Goal: Find specific page/section: Find specific page/section

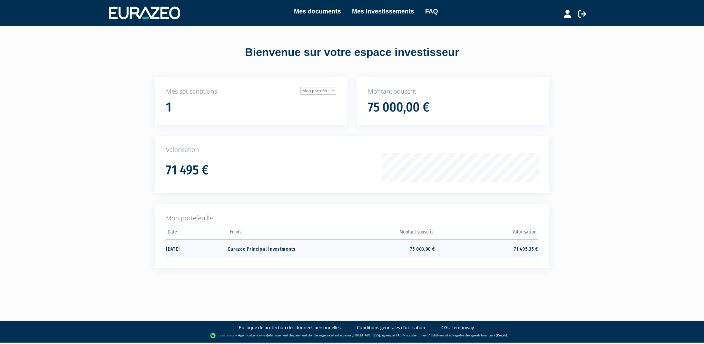
click at [421, 243] on td "75 000,00 €" at bounding box center [382, 248] width 103 height 18
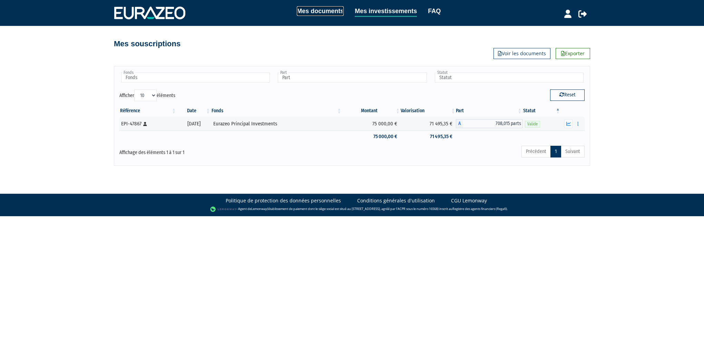
click at [336, 12] on link "Mes documents" at bounding box center [320, 11] width 47 height 10
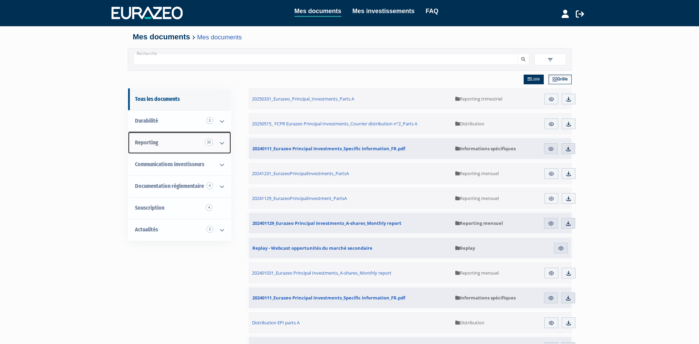
click at [170, 148] on link "Reporting 23" at bounding box center [179, 143] width 103 height 22
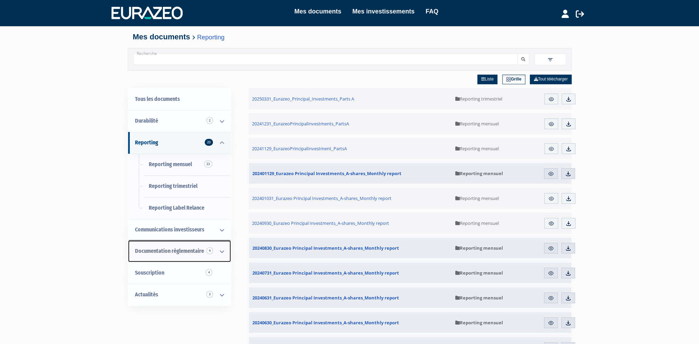
click at [159, 252] on span "Documentation règlementaire 4" at bounding box center [169, 251] width 69 height 7
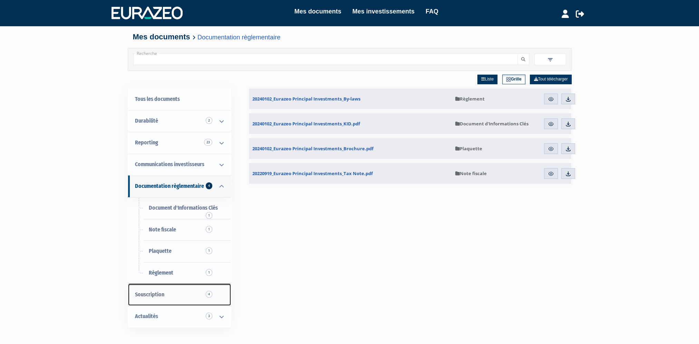
click at [163, 290] on link "Souscription 4" at bounding box center [179, 295] width 103 height 22
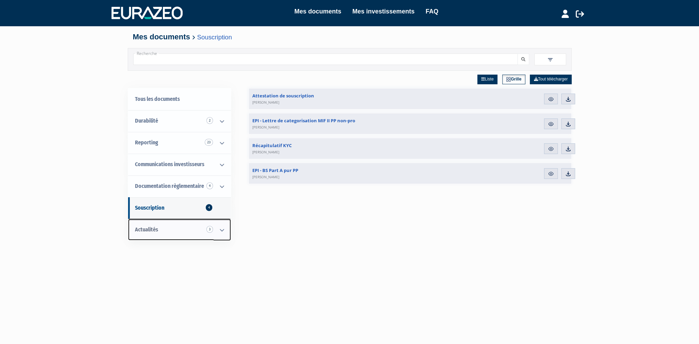
click at [158, 233] on link "Actualités 3" at bounding box center [179, 230] width 103 height 22
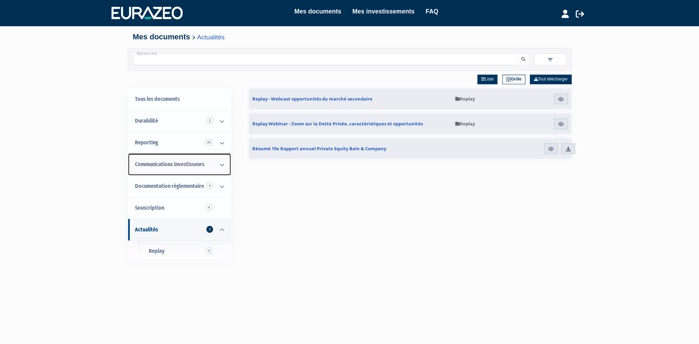
click at [153, 161] on span "Communications investisseurs" at bounding box center [169, 164] width 69 height 7
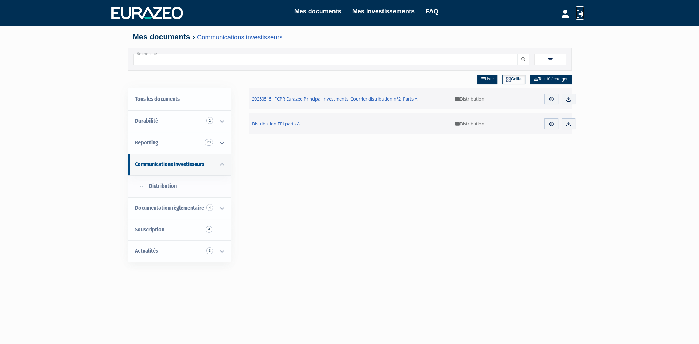
click at [581, 15] on icon at bounding box center [580, 14] width 8 height 8
